Goal: Information Seeking & Learning: Learn about a topic

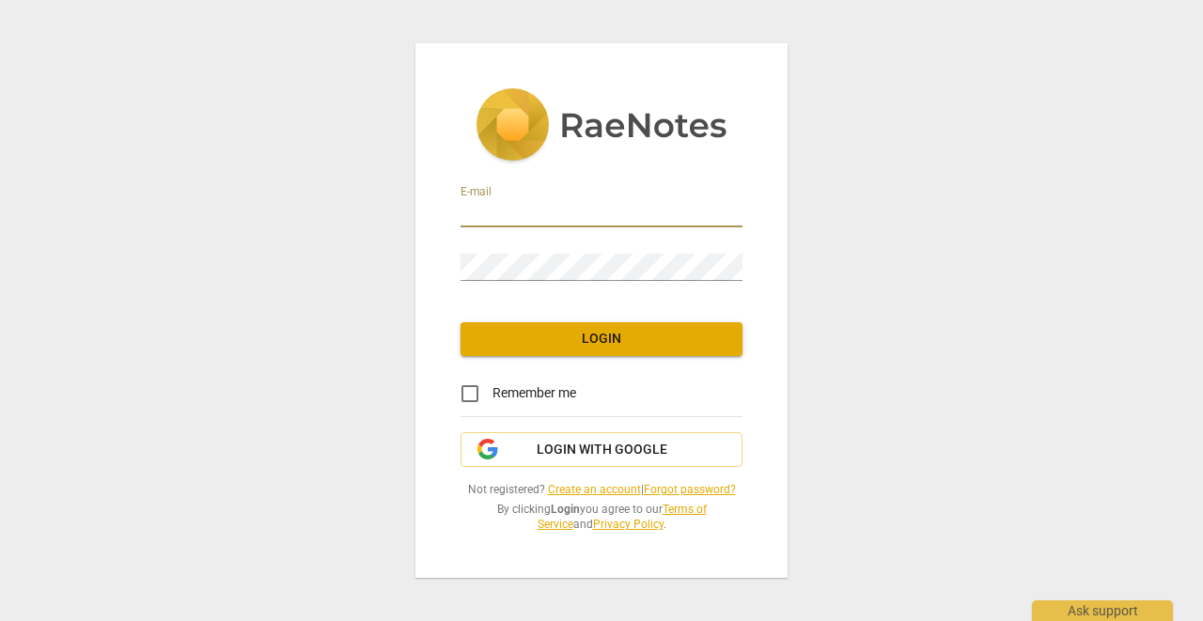
type input "[PERSON_NAME][EMAIL_ADDRESS][DOMAIN_NAME]"
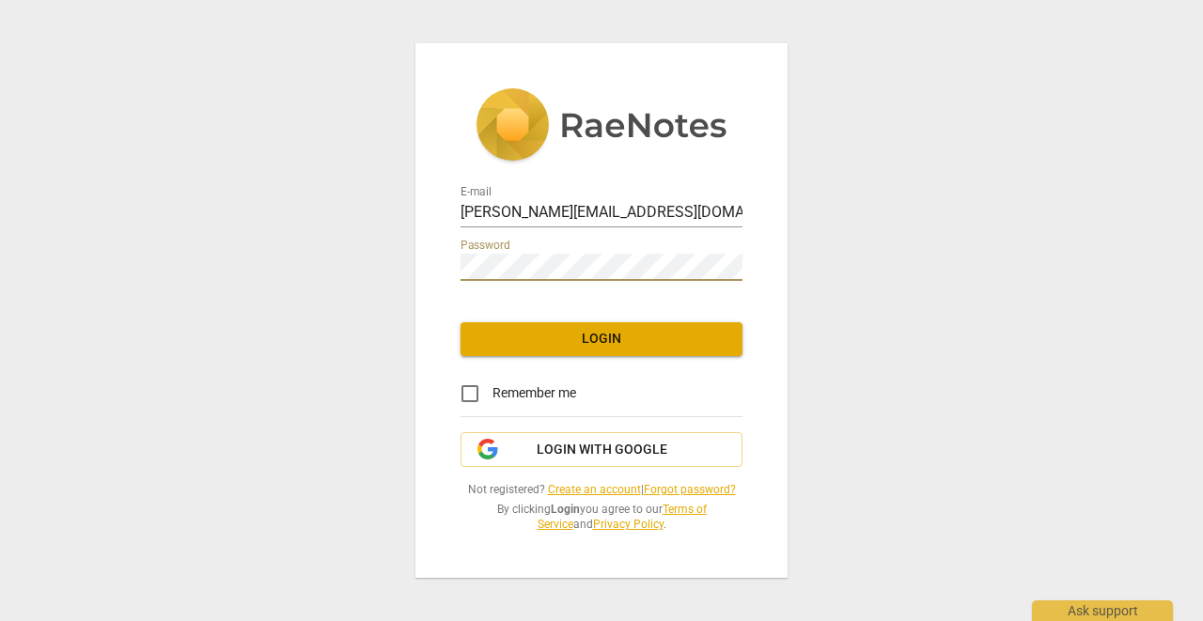
click at [618, 349] on button "Login" at bounding box center [602, 339] width 282 height 34
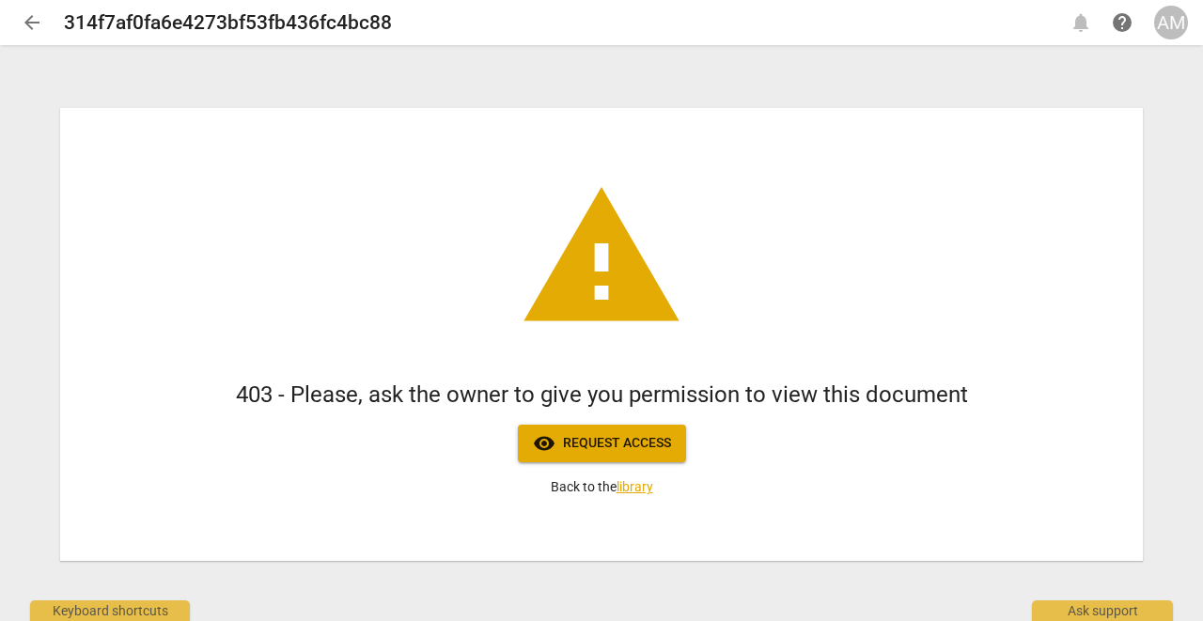
click at [33, 21] on span "arrow_back" at bounding box center [32, 22] width 23 height 23
click at [38, 21] on span "arrow_back" at bounding box center [32, 22] width 23 height 23
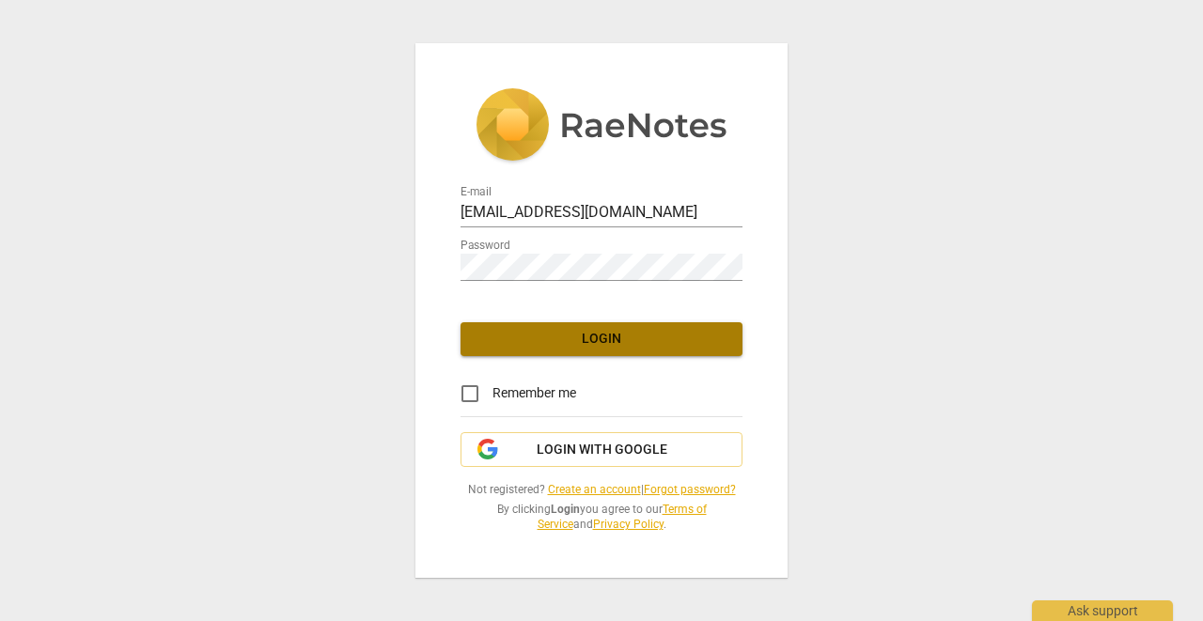
click at [605, 345] on span "Login" at bounding box center [602, 339] width 252 height 19
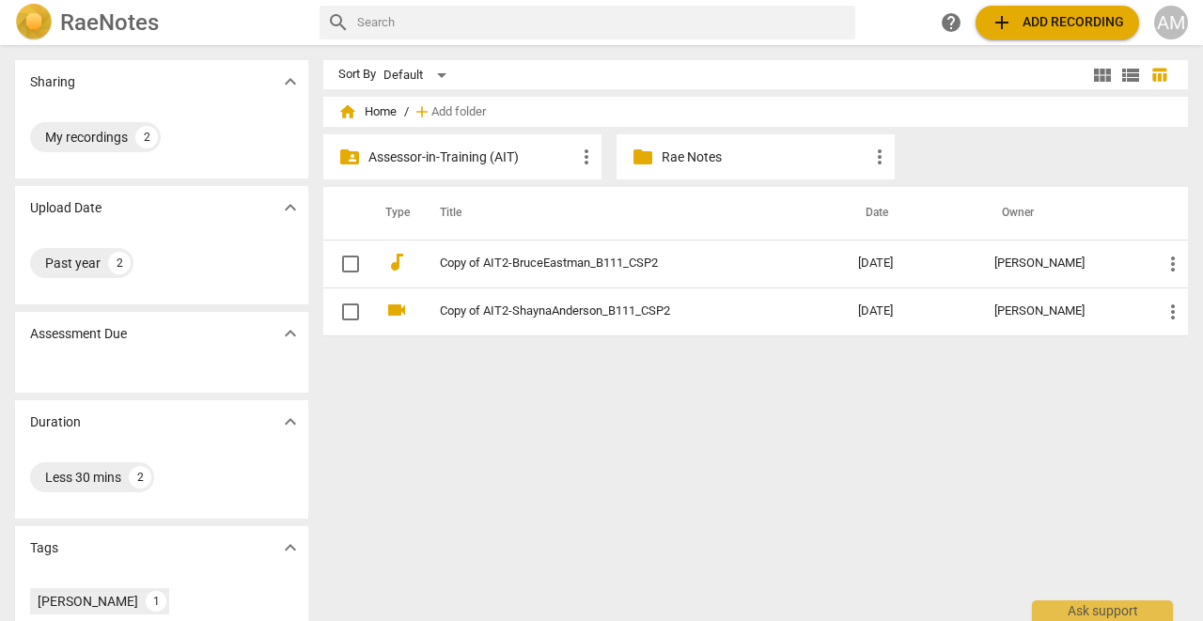
click at [441, 158] on p "Assessor-in-Training (AIT)" at bounding box center [472, 158] width 207 height 20
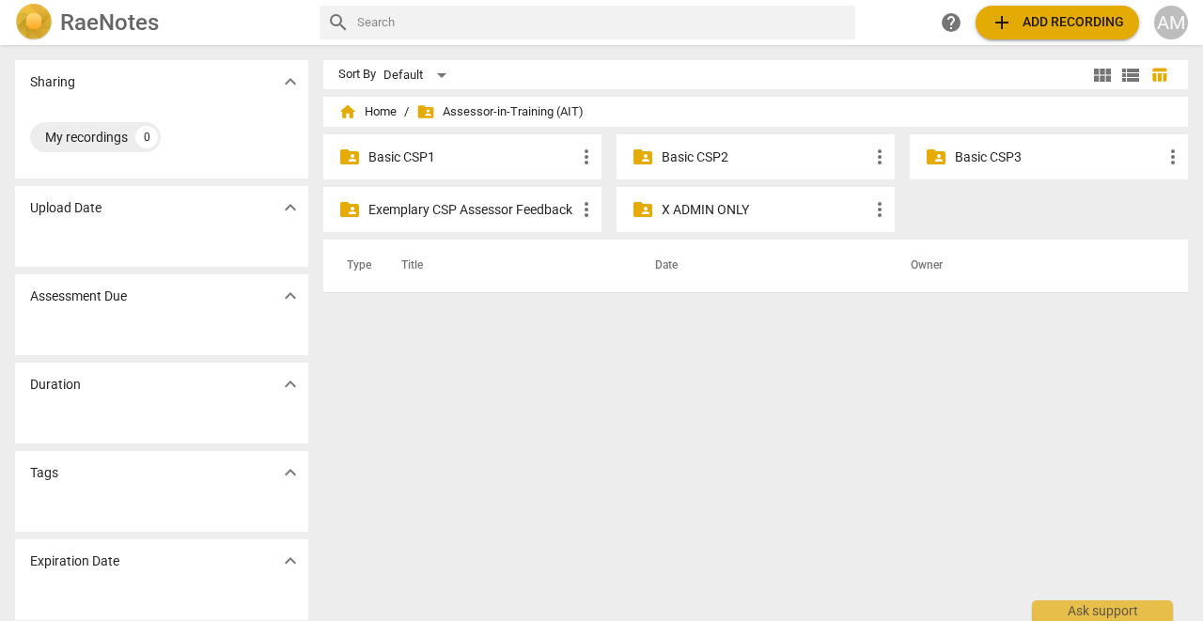
click at [441, 212] on p "Exemplary CSP Assessor Feedback" at bounding box center [472, 210] width 207 height 20
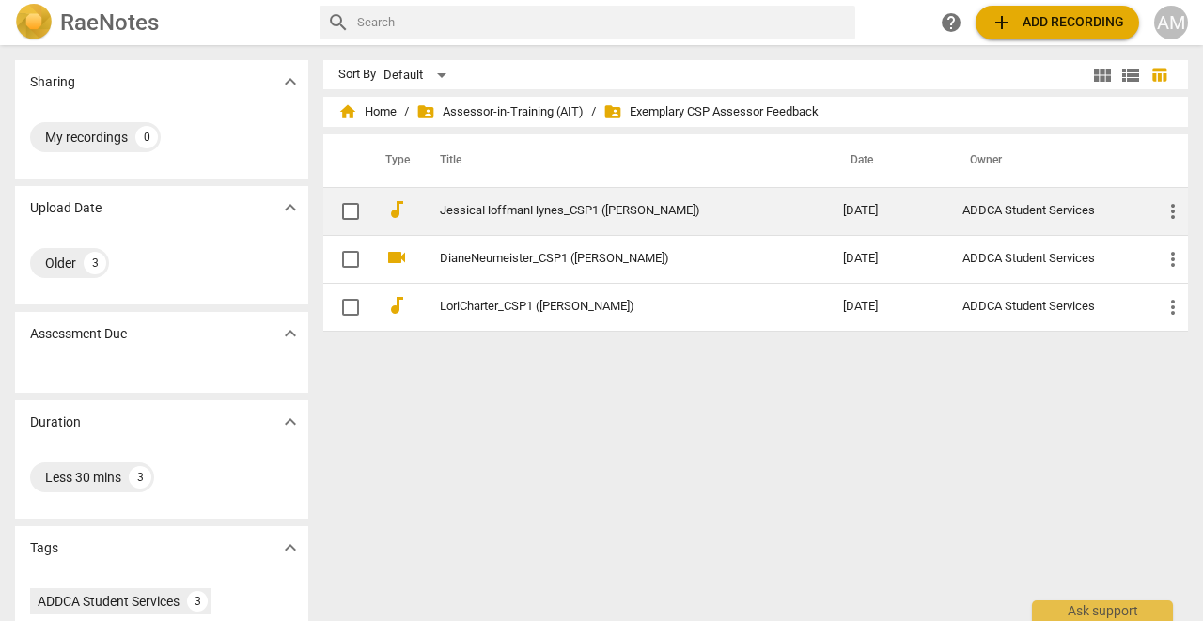
click at [456, 210] on link "JessicaHoffmanHynes_CSP1 ([PERSON_NAME])" at bounding box center [608, 211] width 336 height 14
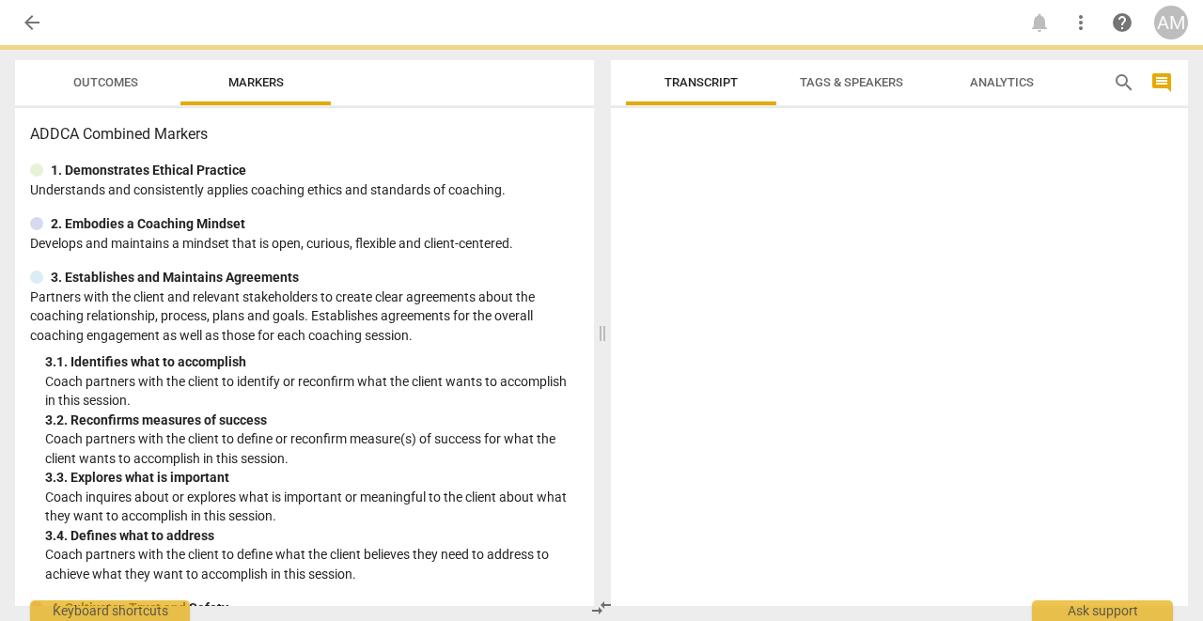
scroll to position [10, 0]
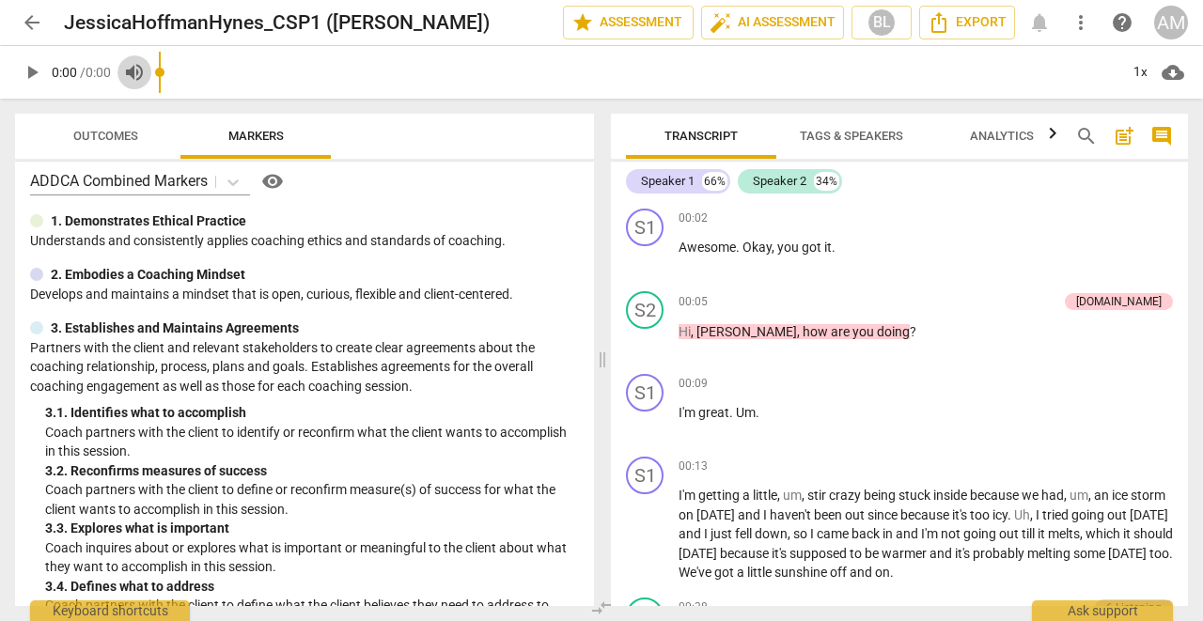
click at [121, 80] on span "volume_up" at bounding box center [135, 72] width 34 height 23
click at [117, 131] on span "Outcomes" at bounding box center [105, 136] width 65 height 14
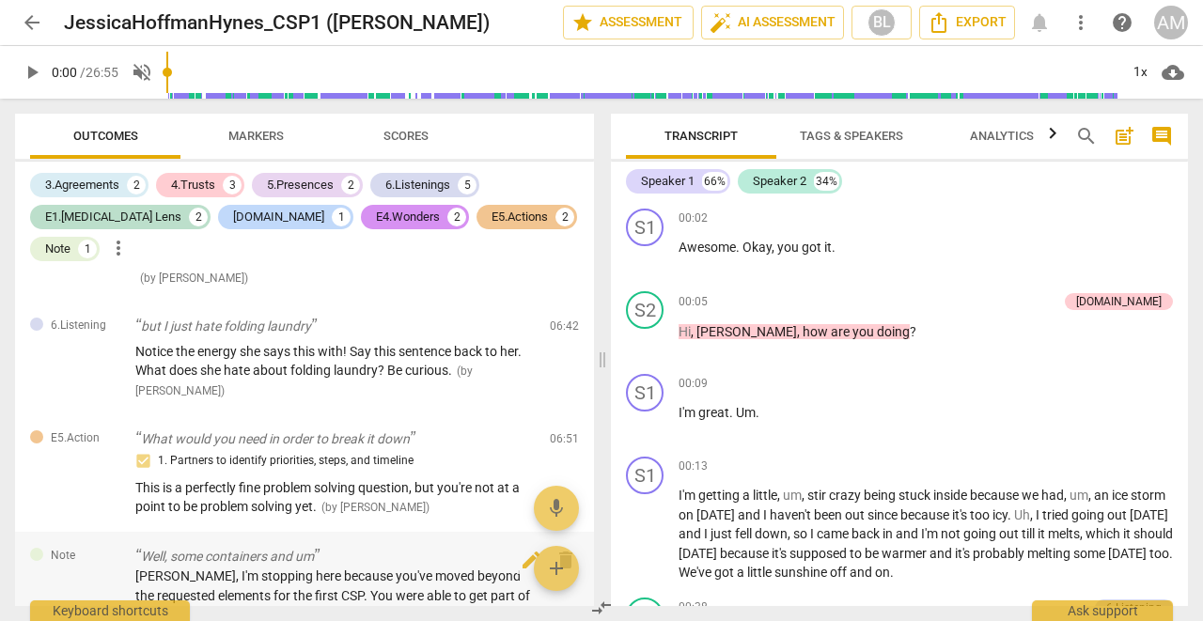
scroll to position [2158, 0]
